Goal: Task Accomplishment & Management: Complete application form

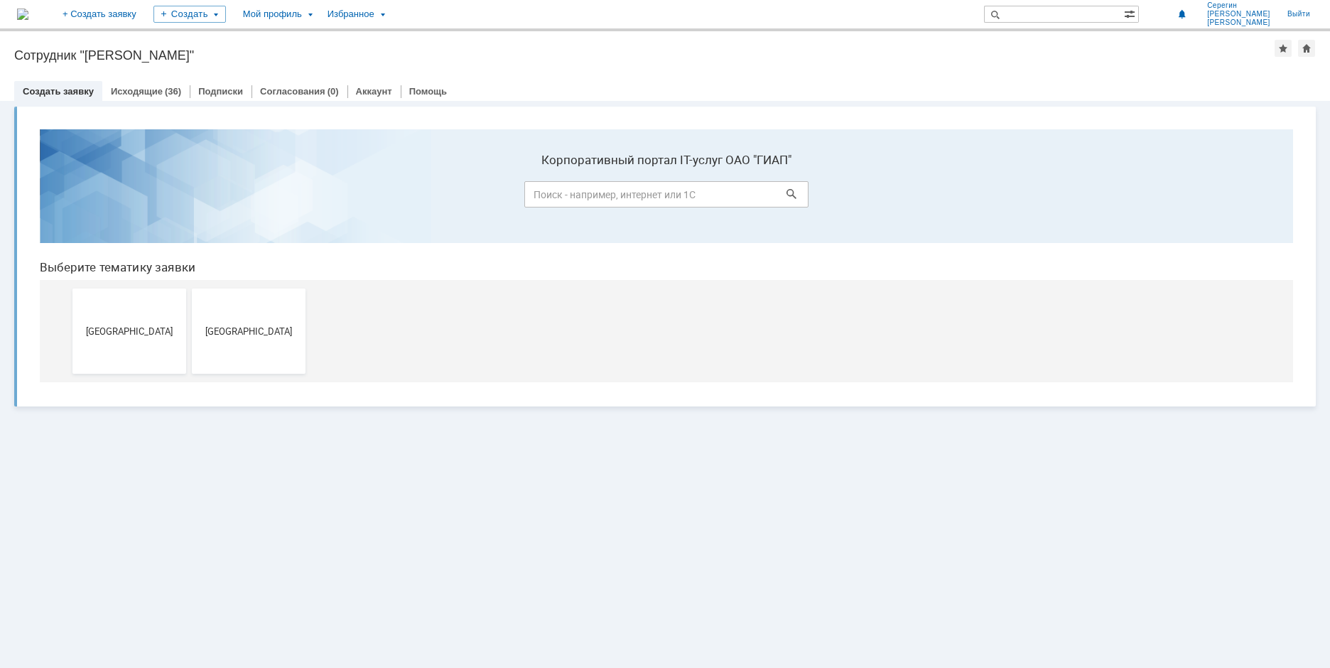
click at [241, 327] on span "[GEOGRAPHIC_DATA]" at bounding box center [248, 330] width 105 height 11
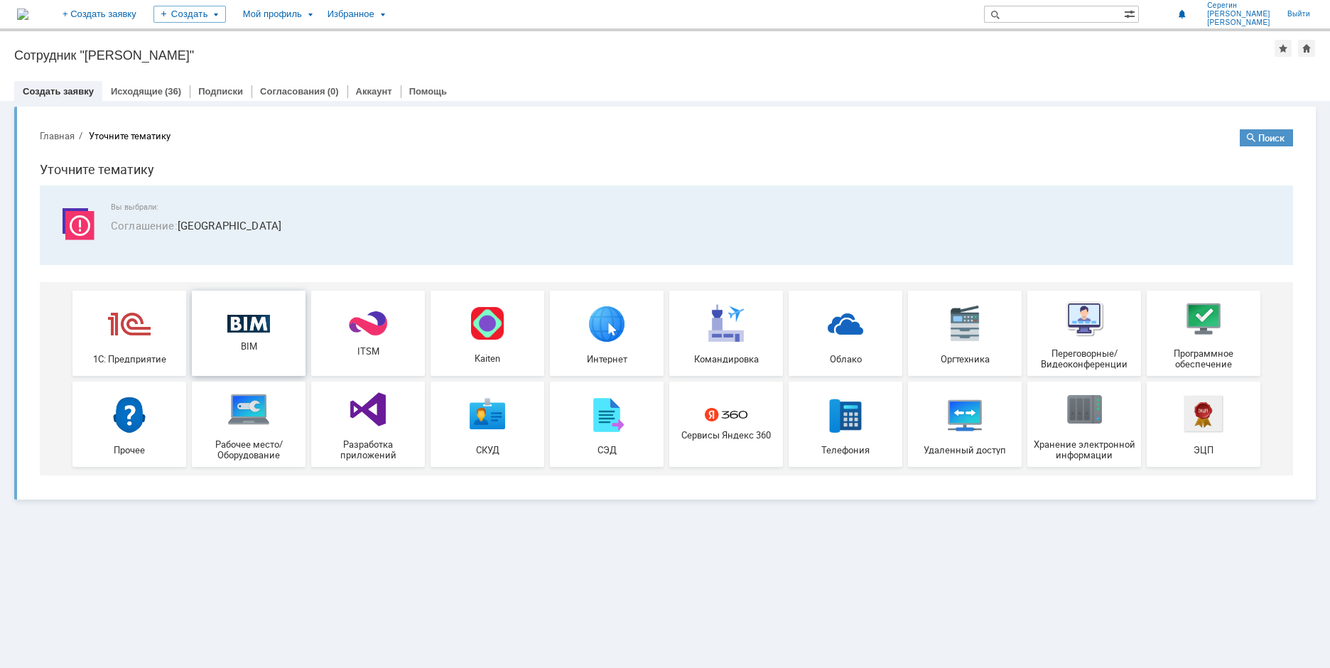
click at [249, 315] on img at bounding box center [248, 324] width 43 height 18
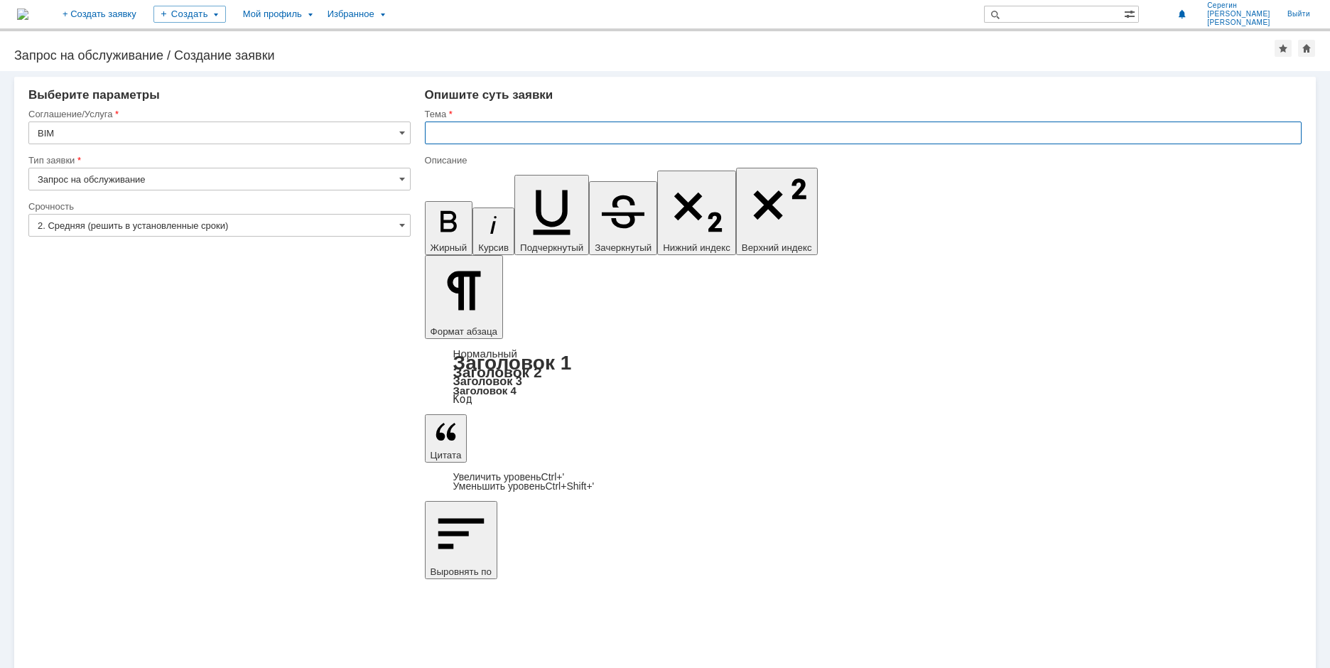
click at [455, 129] on input "text" at bounding box center [863, 132] width 877 height 23
type input "Узел установки дроссельной шайбы"
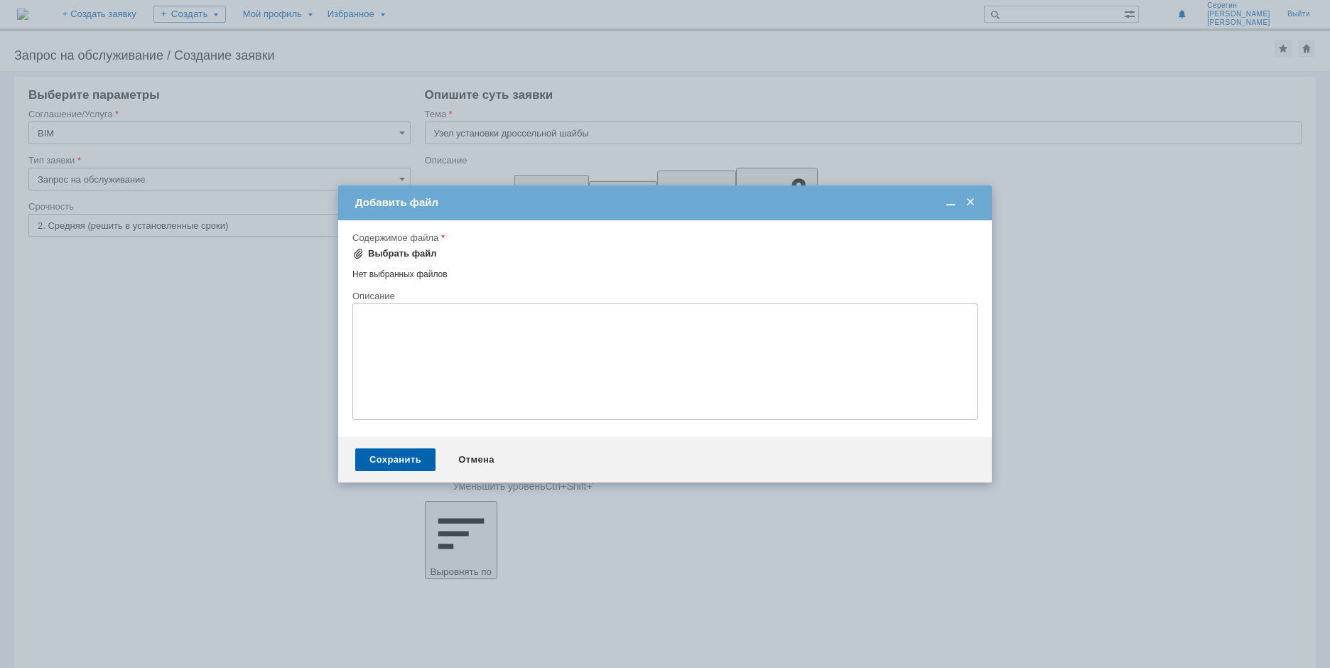
click at [358, 254] on span at bounding box center [357, 253] width 11 height 11
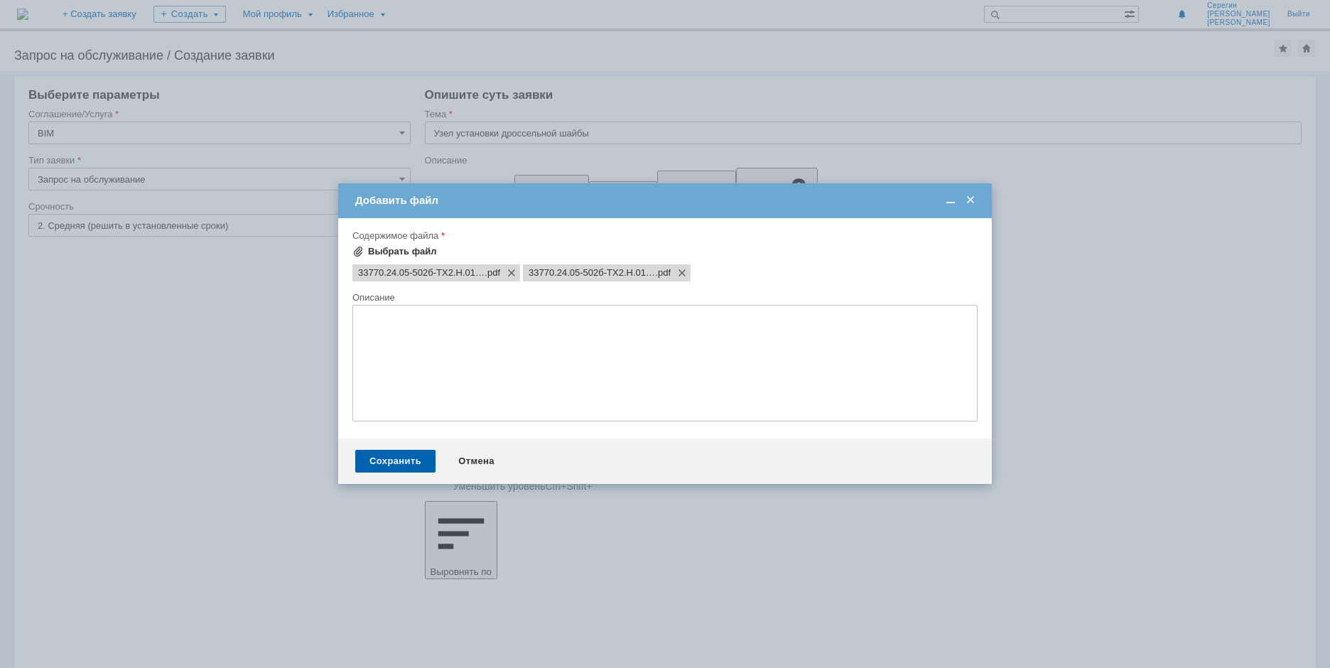
click at [357, 249] on span at bounding box center [357, 251] width 11 height 11
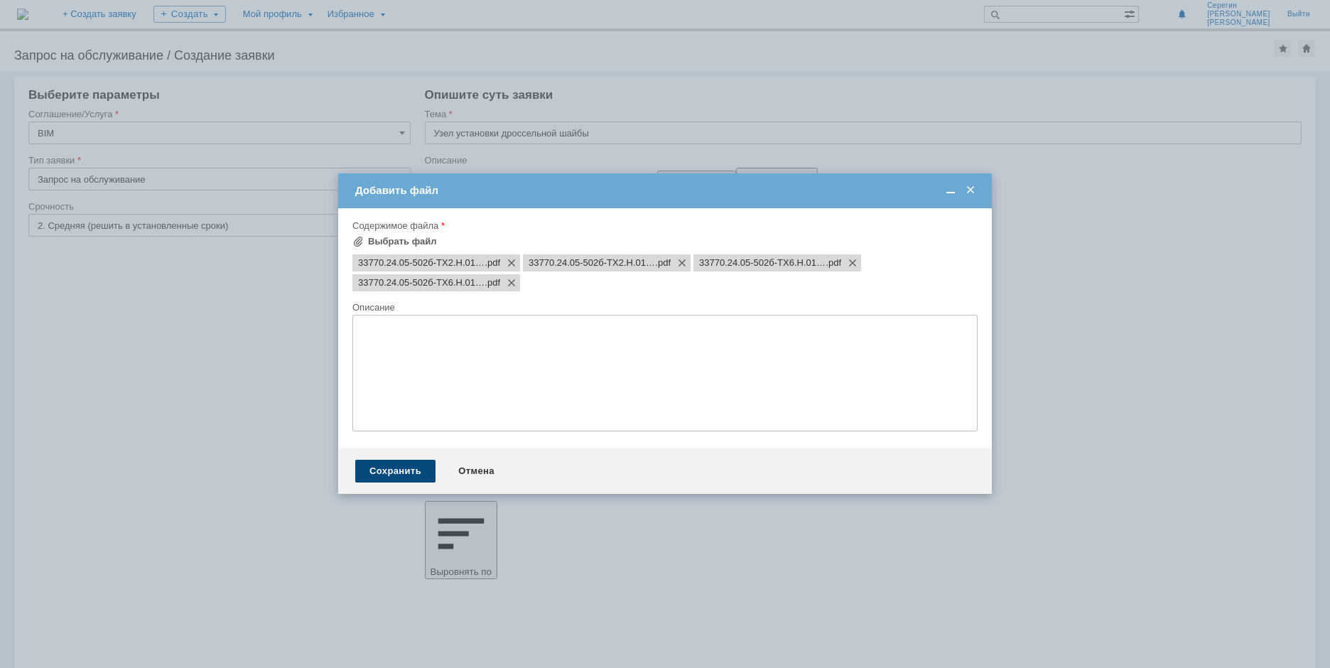
click at [406, 470] on div "Сохранить" at bounding box center [395, 471] width 80 height 23
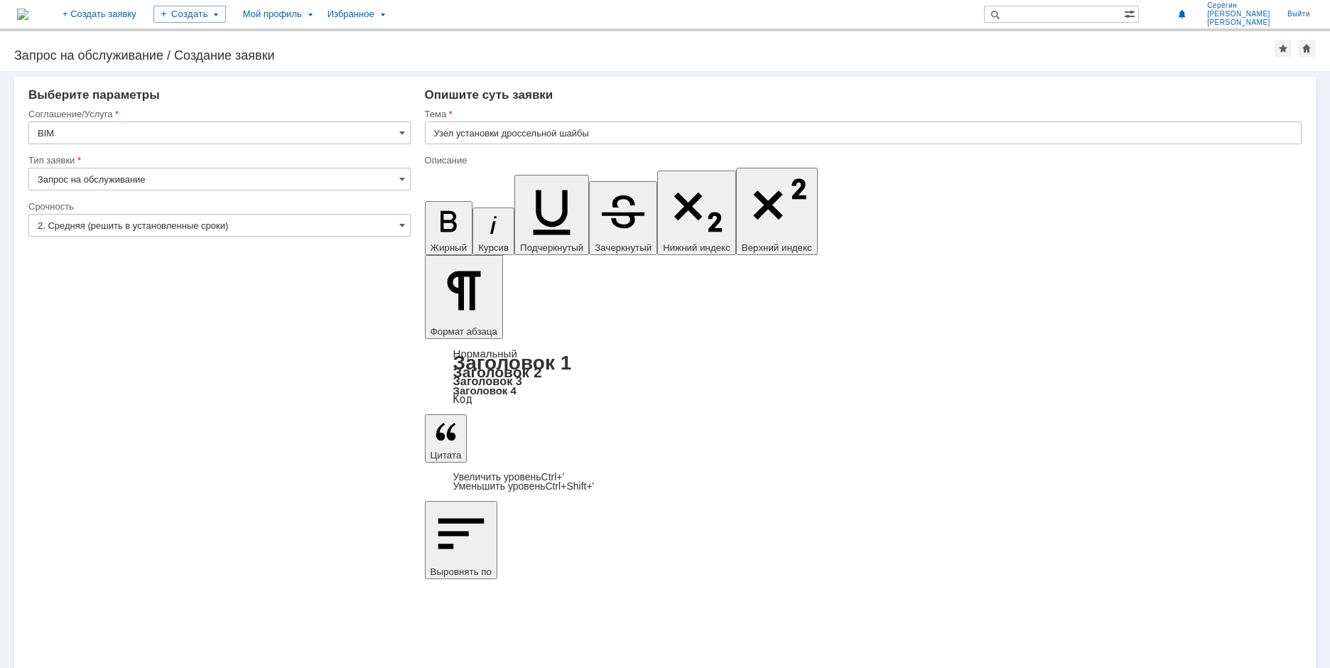
click at [401, 222] on span at bounding box center [402, 224] width 6 height 11
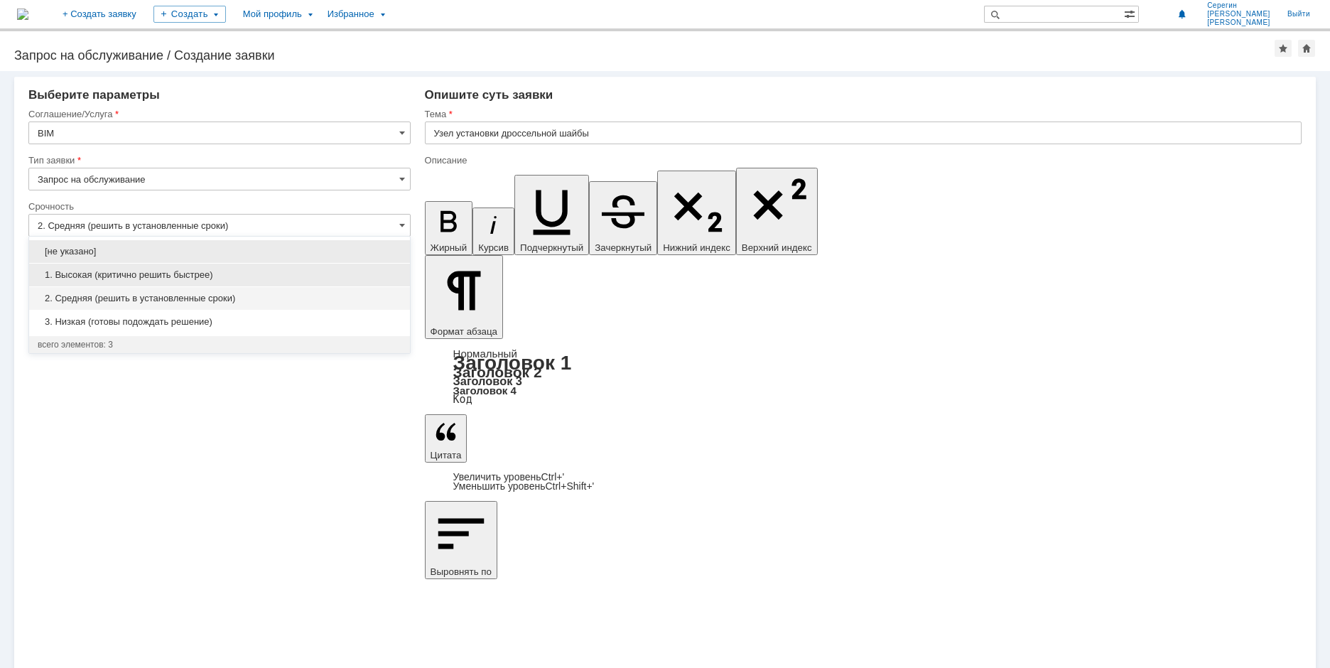
click at [145, 275] on span "1. Высокая (критично решить быстрее)" at bounding box center [220, 274] width 364 height 11
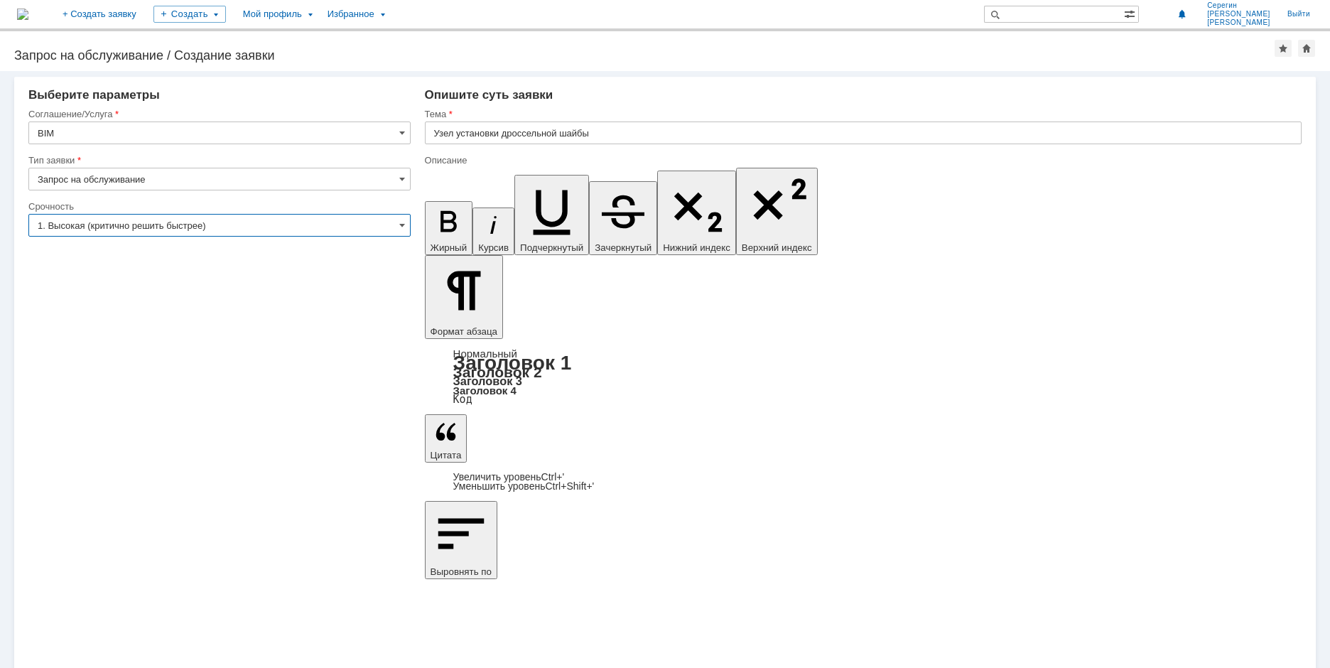
type input "1. Высокая (критично решить быстрее)"
